Goal: Information Seeking & Learning: Learn about a topic

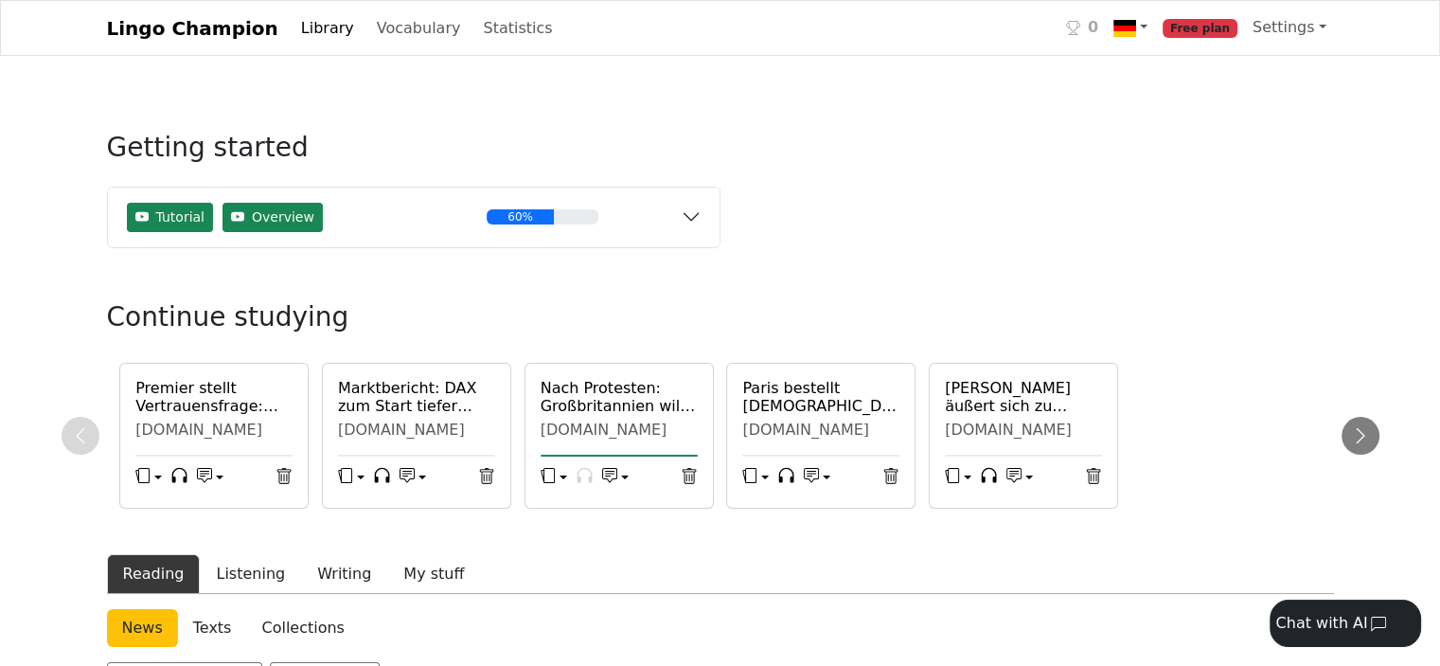
scroll to position [379, 0]
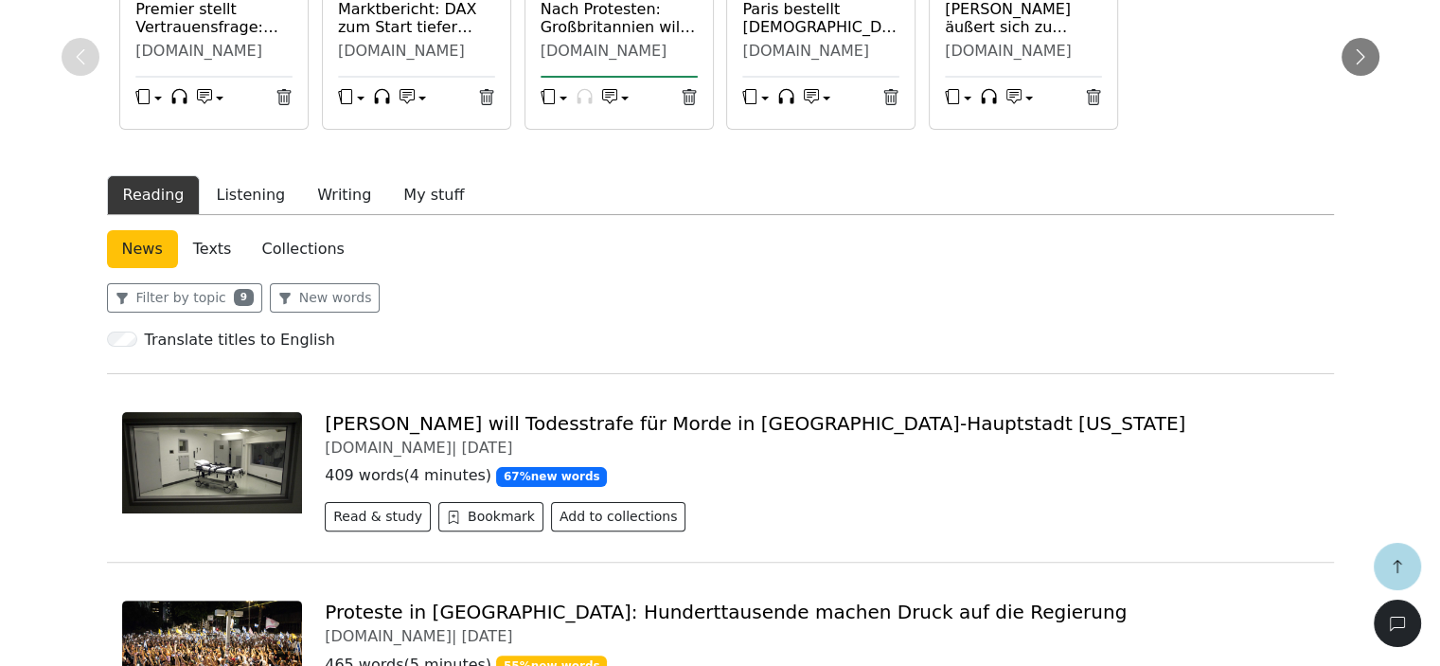
click at [405, 419] on link "[PERSON_NAME] will Todesstrafe für Morde in [GEOGRAPHIC_DATA]-Hauptstadt [US_ST…" at bounding box center [755, 423] width 861 height 23
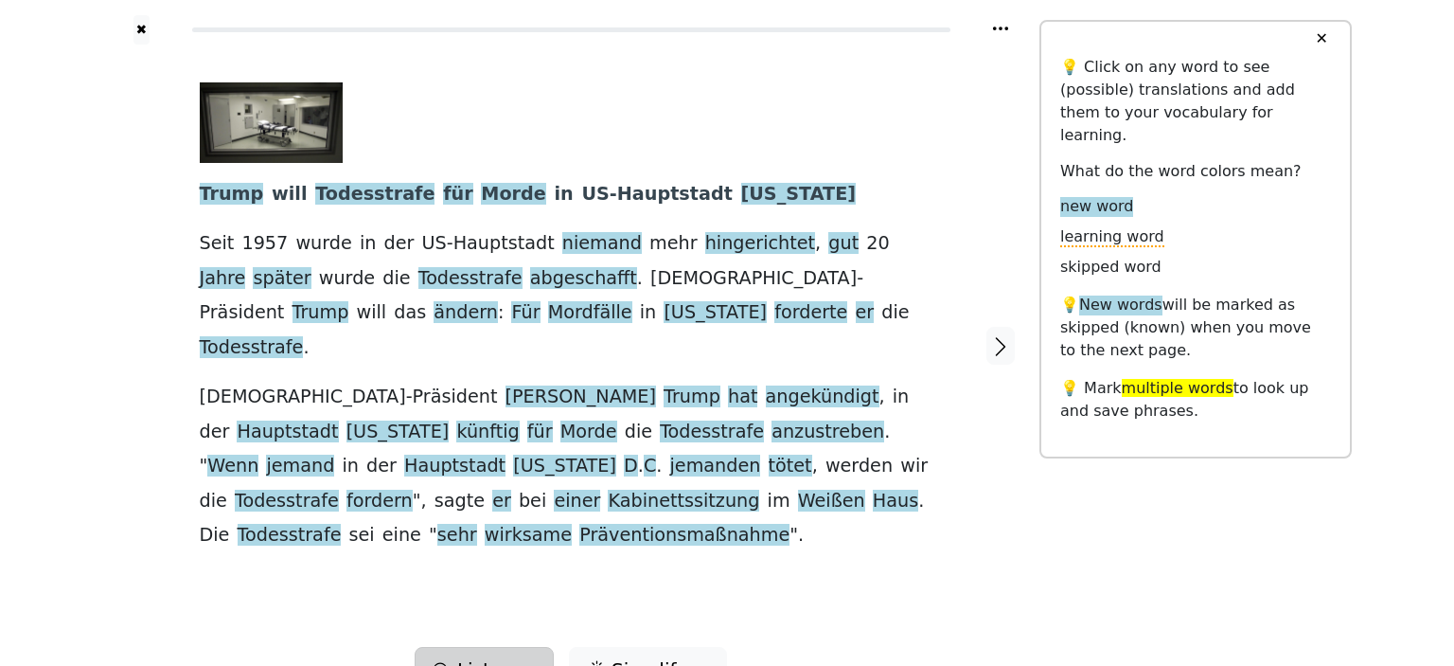
click at [534, 647] on button "Listen" at bounding box center [484, 669] width 139 height 45
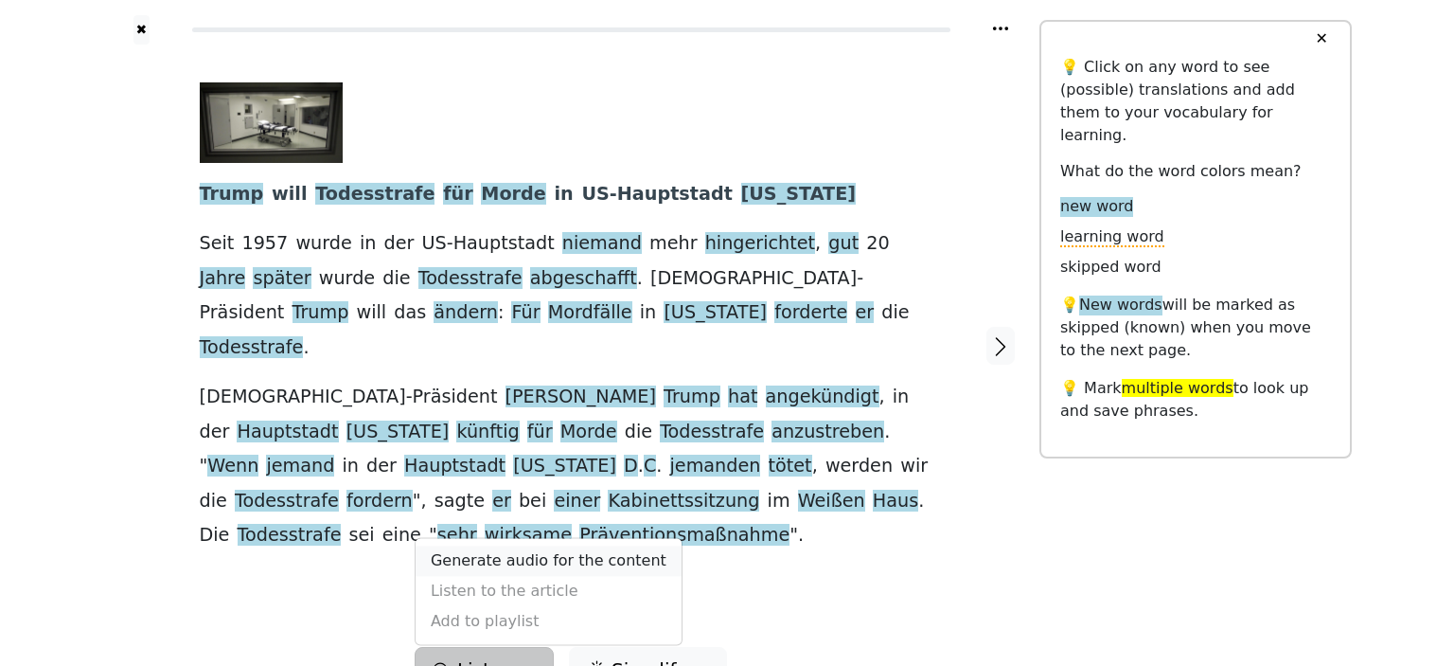
click at [538, 545] on link "Generate audio for the content" at bounding box center [549, 560] width 266 height 30
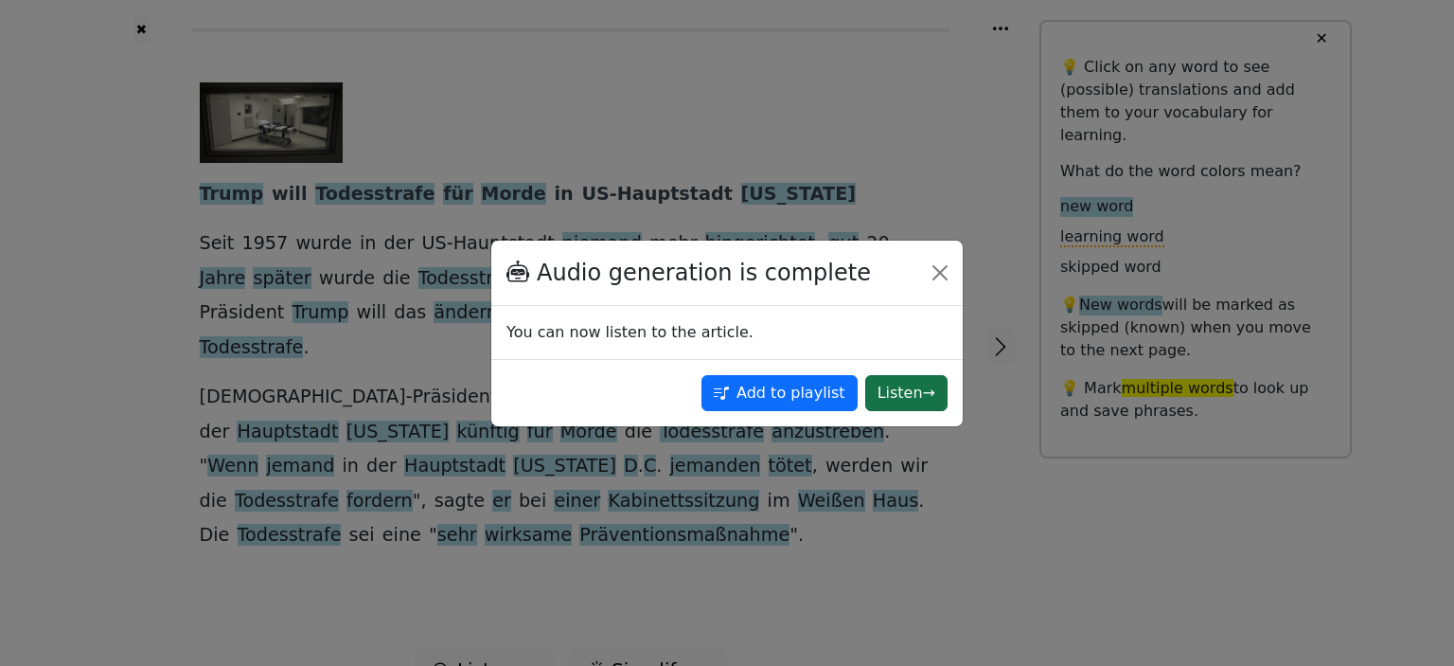
click at [913, 397] on button "Listen →" at bounding box center [906, 393] width 82 height 36
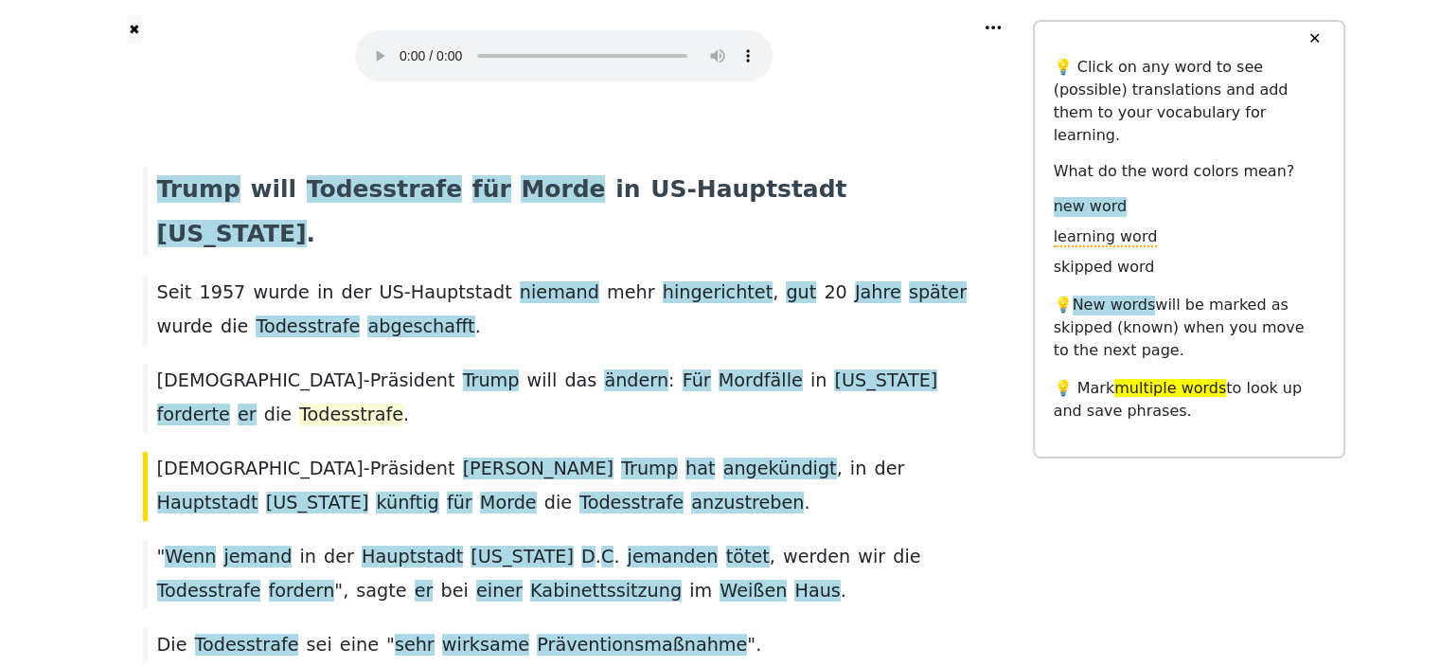
scroll to position [95, 0]
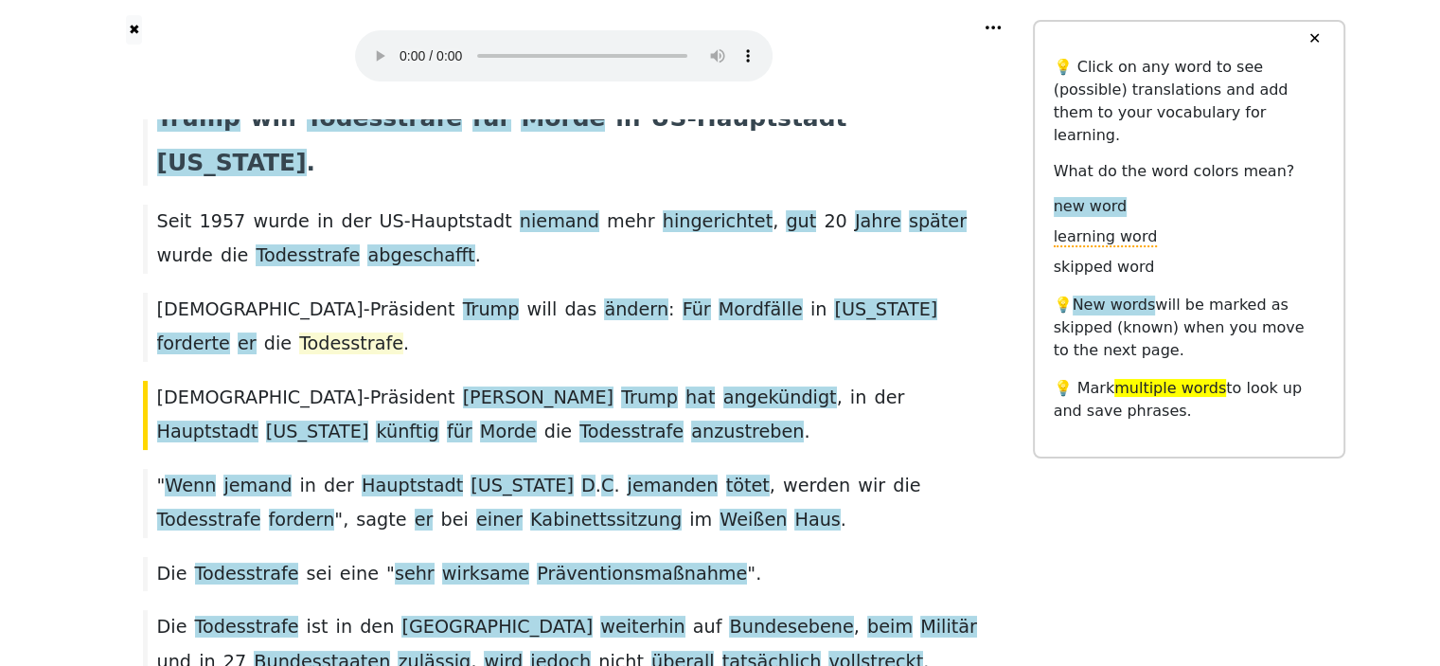
click at [403, 332] on span "Todesstrafe" at bounding box center [351, 344] width 104 height 24
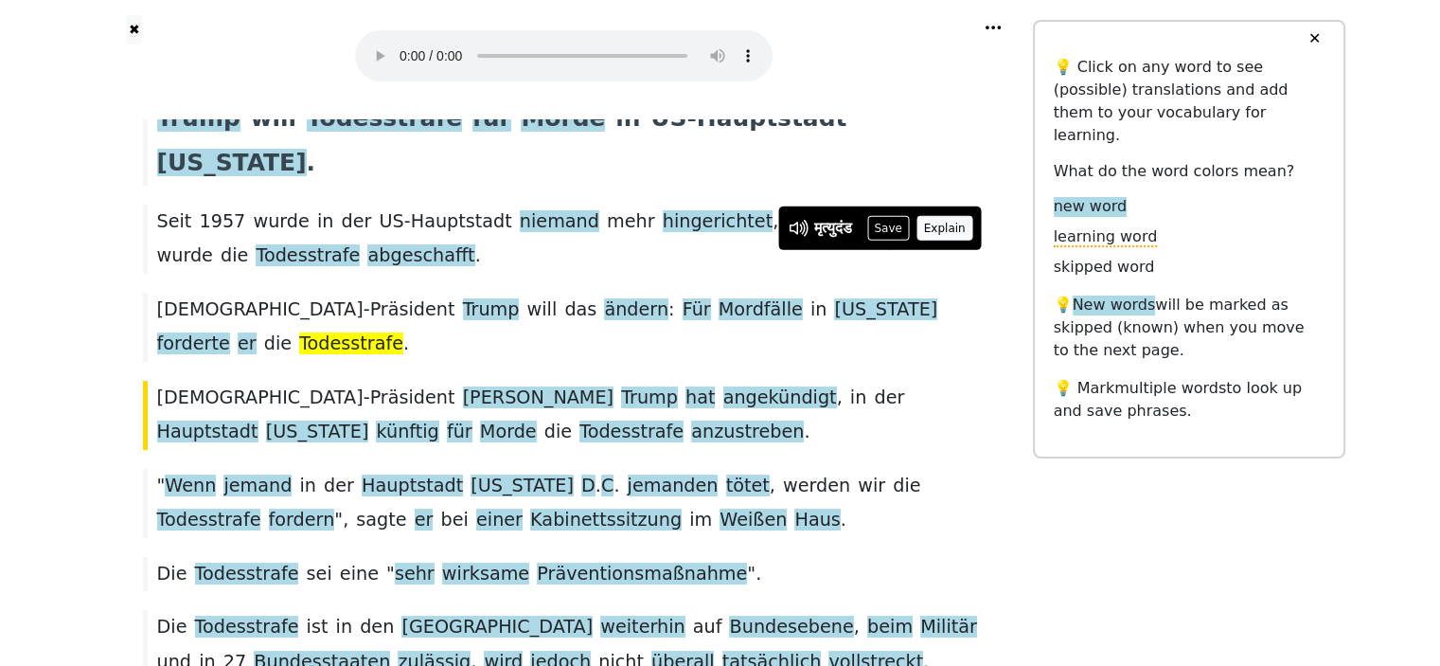
click at [959, 222] on button "Explain" at bounding box center [944, 228] width 56 height 25
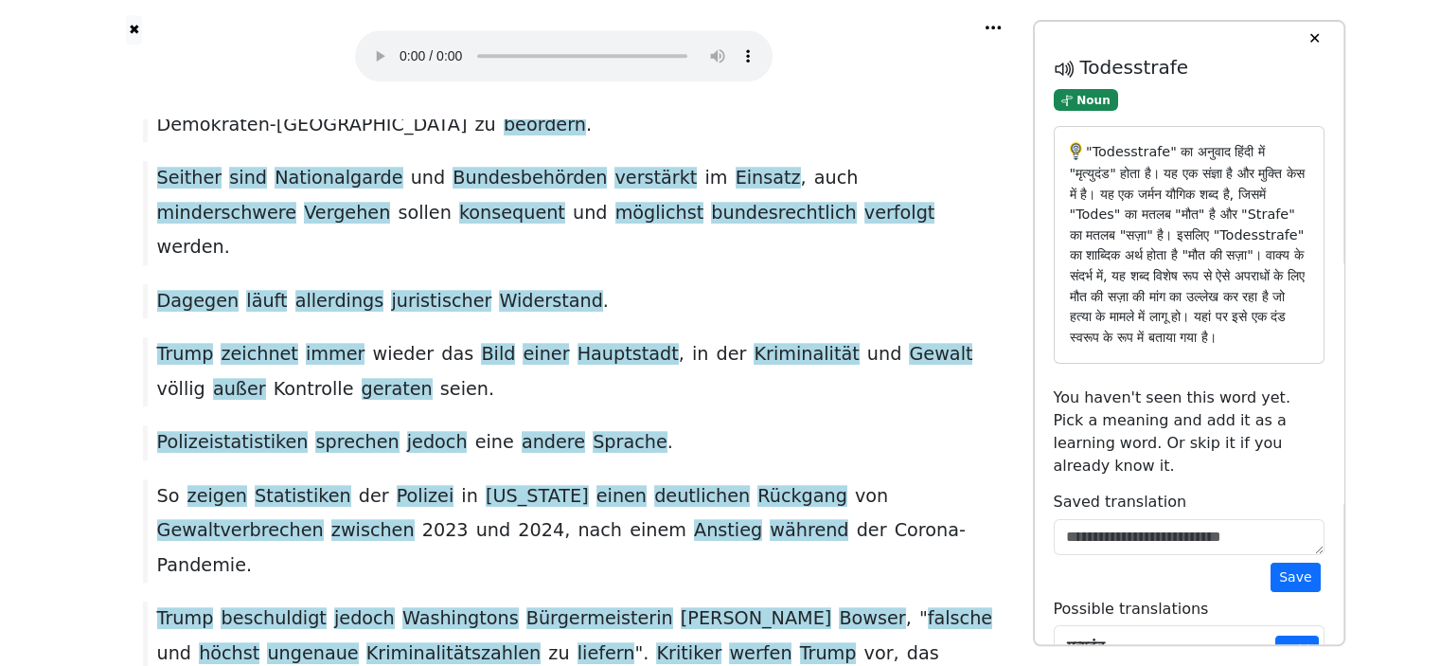
scroll to position [50, 0]
